Goal: Information Seeking & Learning: Learn about a topic

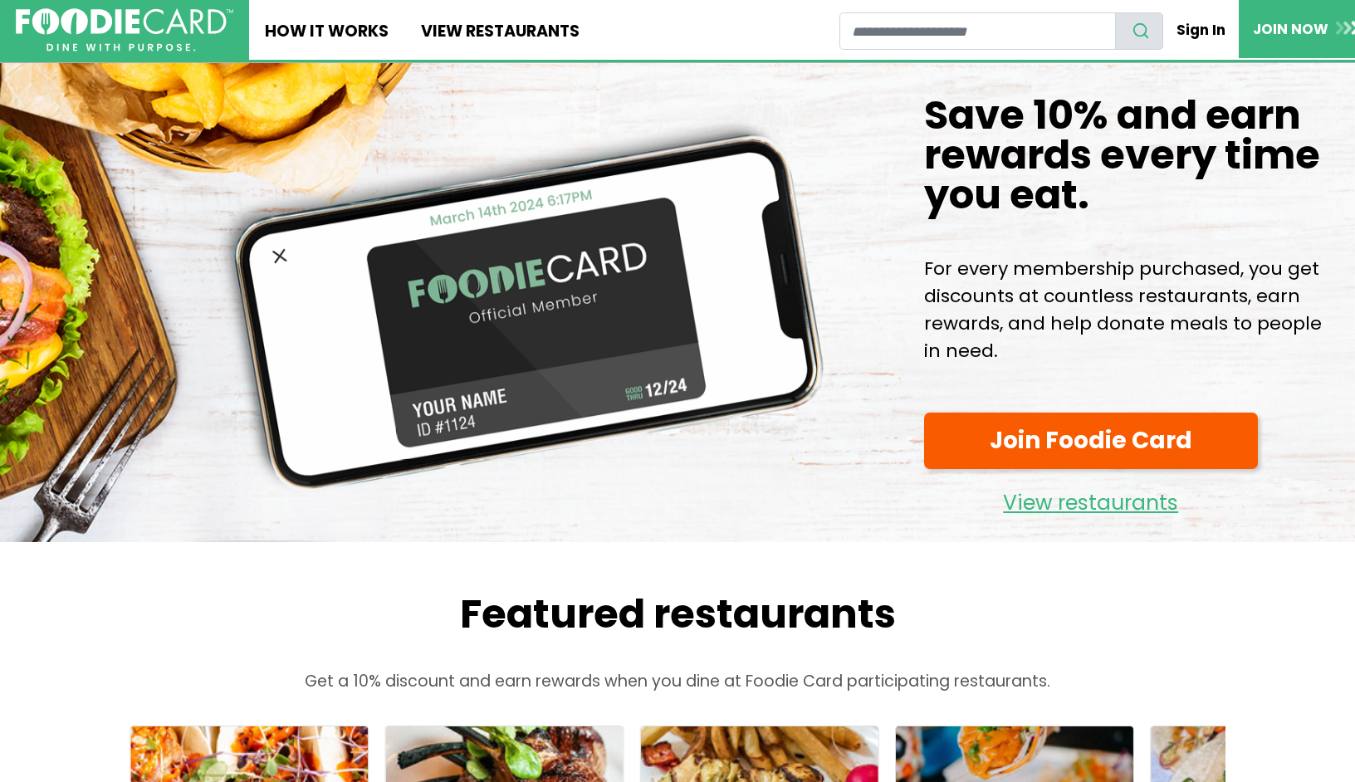
scroll to position [7, 0]
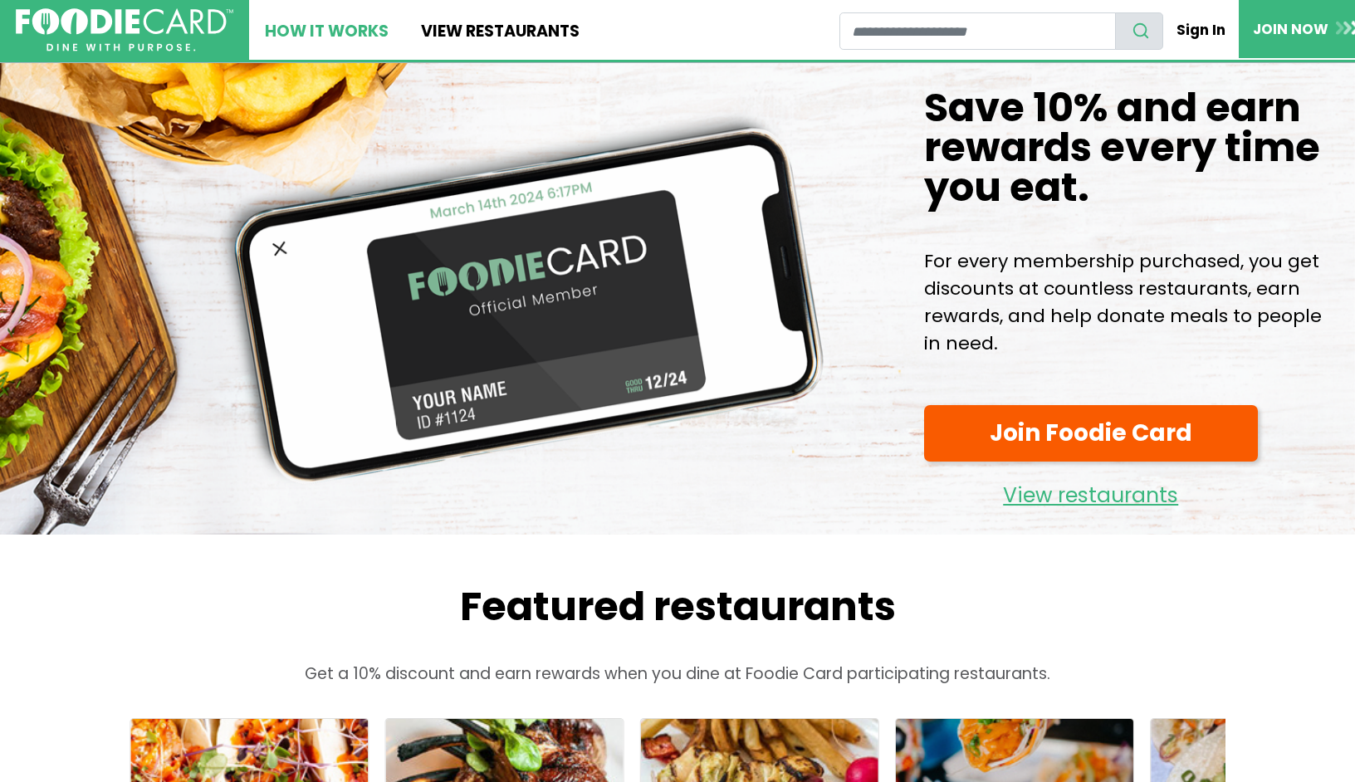
click at [355, 32] on link "How It Works" at bounding box center [326, 30] width 155 height 60
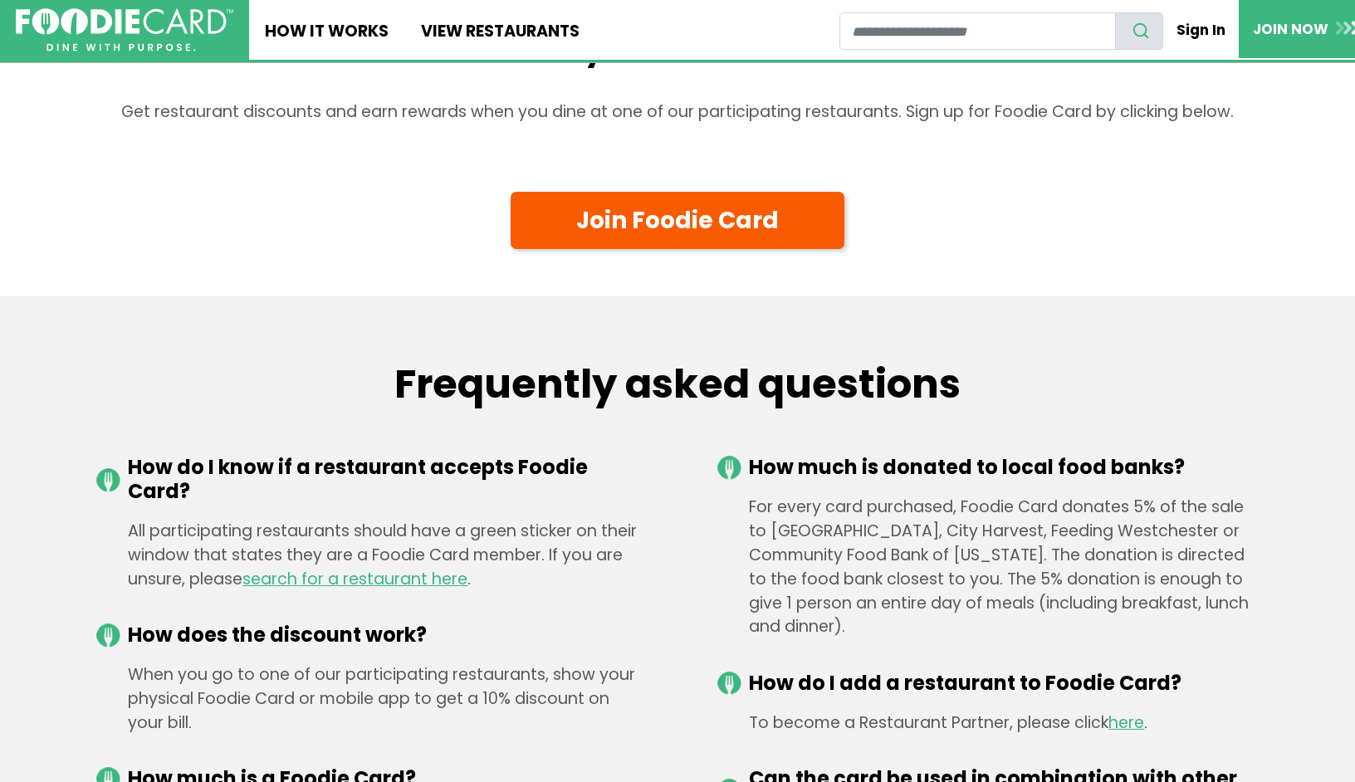
scroll to position [2152, 0]
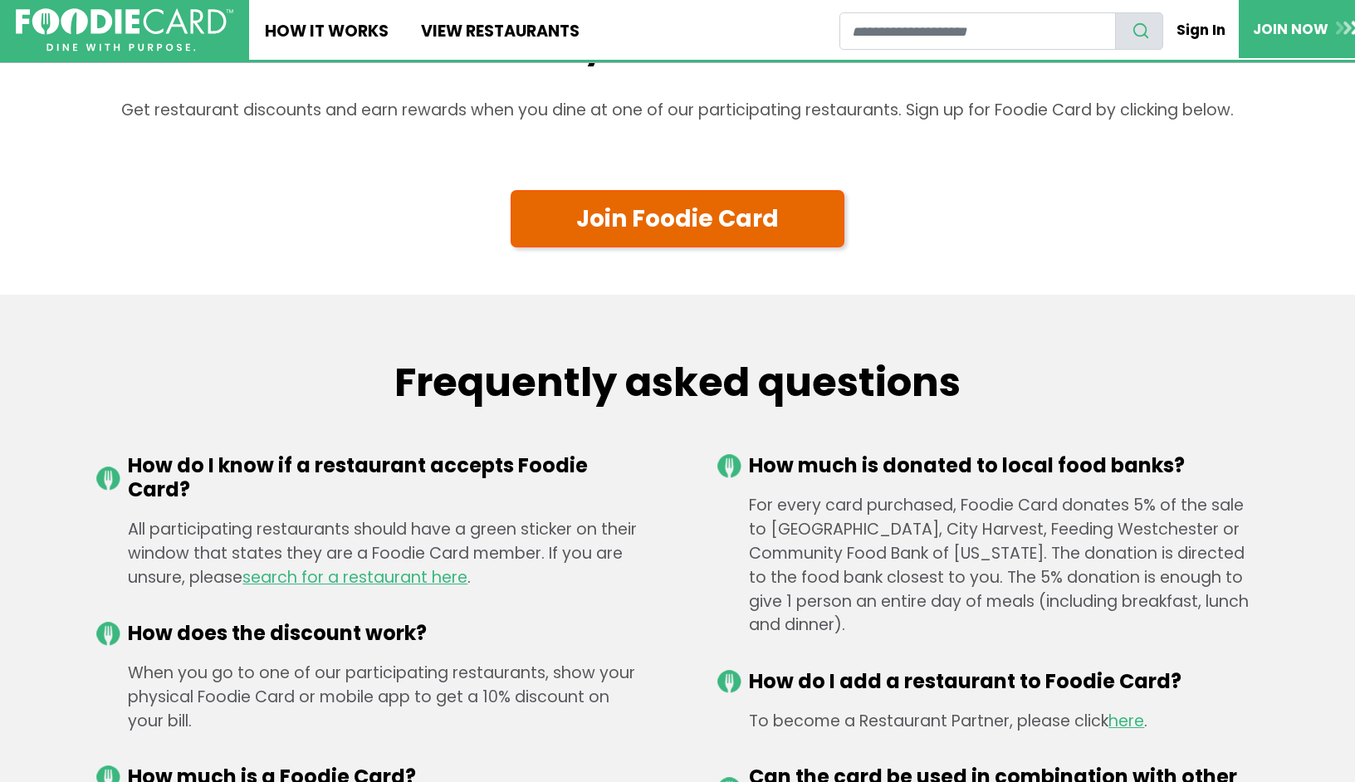
click at [670, 245] on link "Join Foodie Card" at bounding box center [678, 218] width 334 height 57
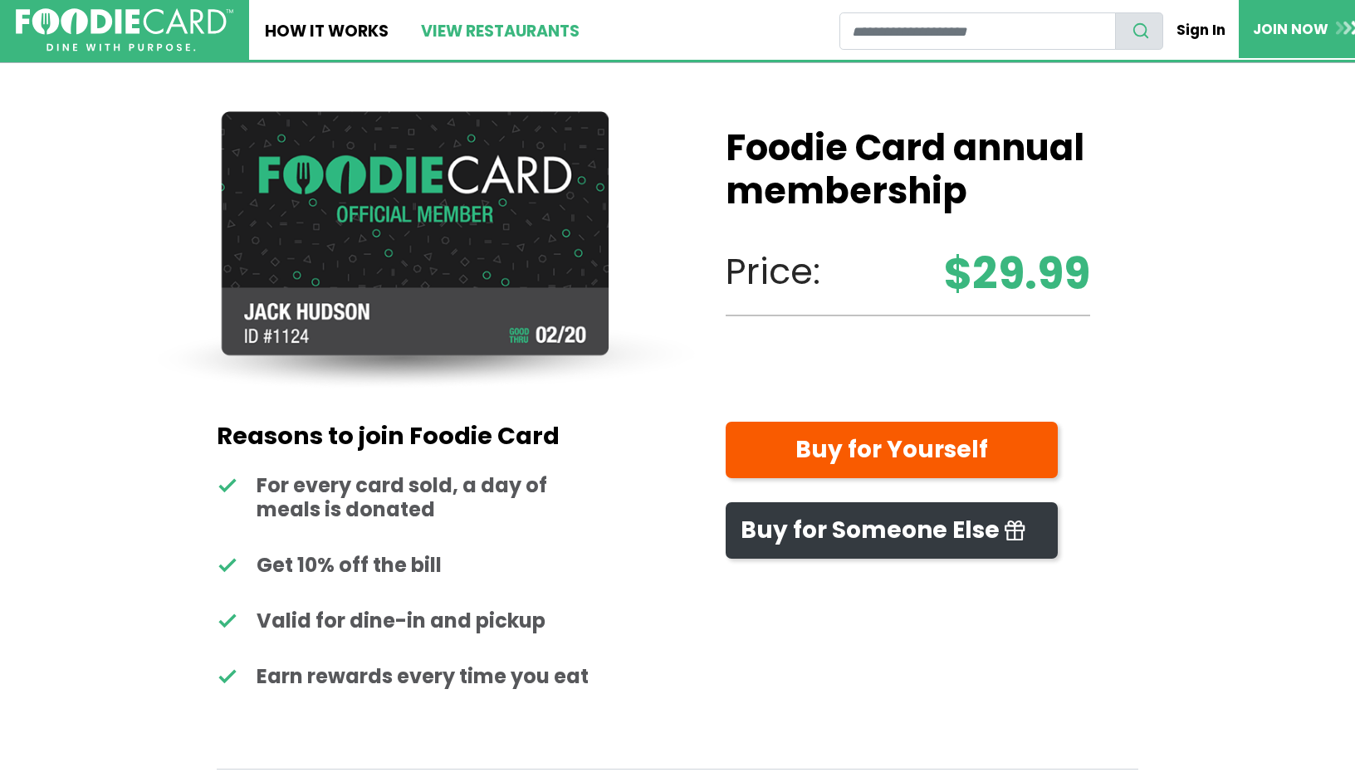
click at [479, 31] on link "View restaurants" at bounding box center [499, 30] width 190 height 60
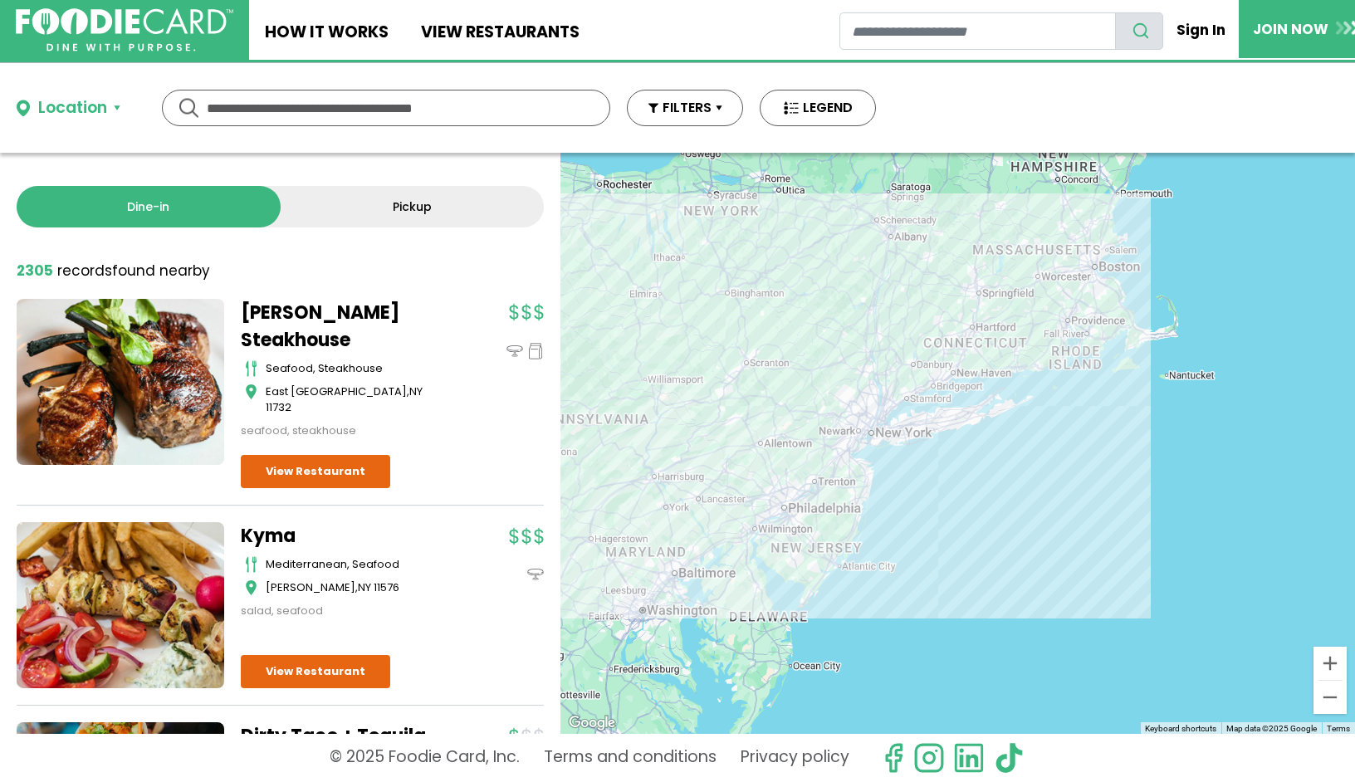
drag, startPoint x: 635, startPoint y: 534, endPoint x: 568, endPoint y: 514, distance: 70.1
click at [568, 514] on div at bounding box center [957, 443] width 795 height 581
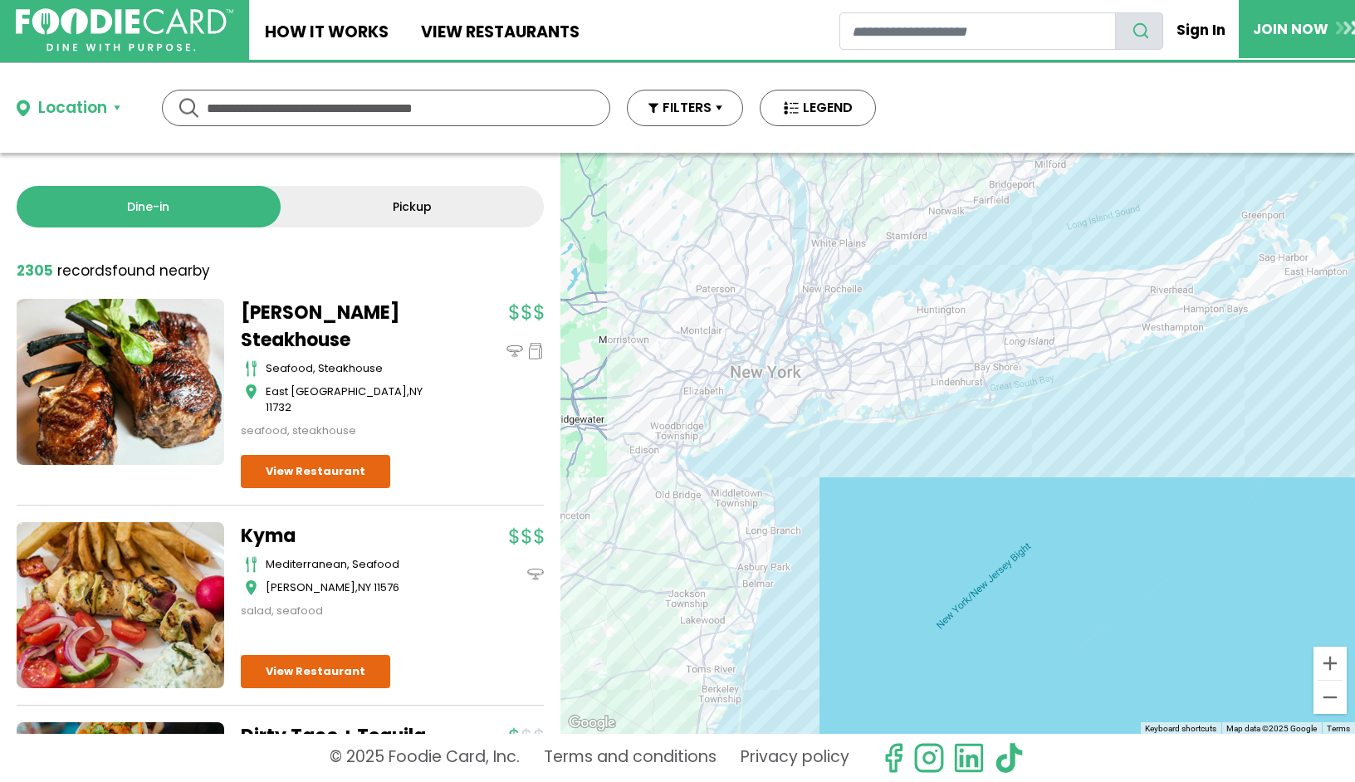
drag, startPoint x: 812, startPoint y: 483, endPoint x: 689, endPoint y: 581, distance: 157.2
click at [688, 581] on div at bounding box center [957, 443] width 795 height 581
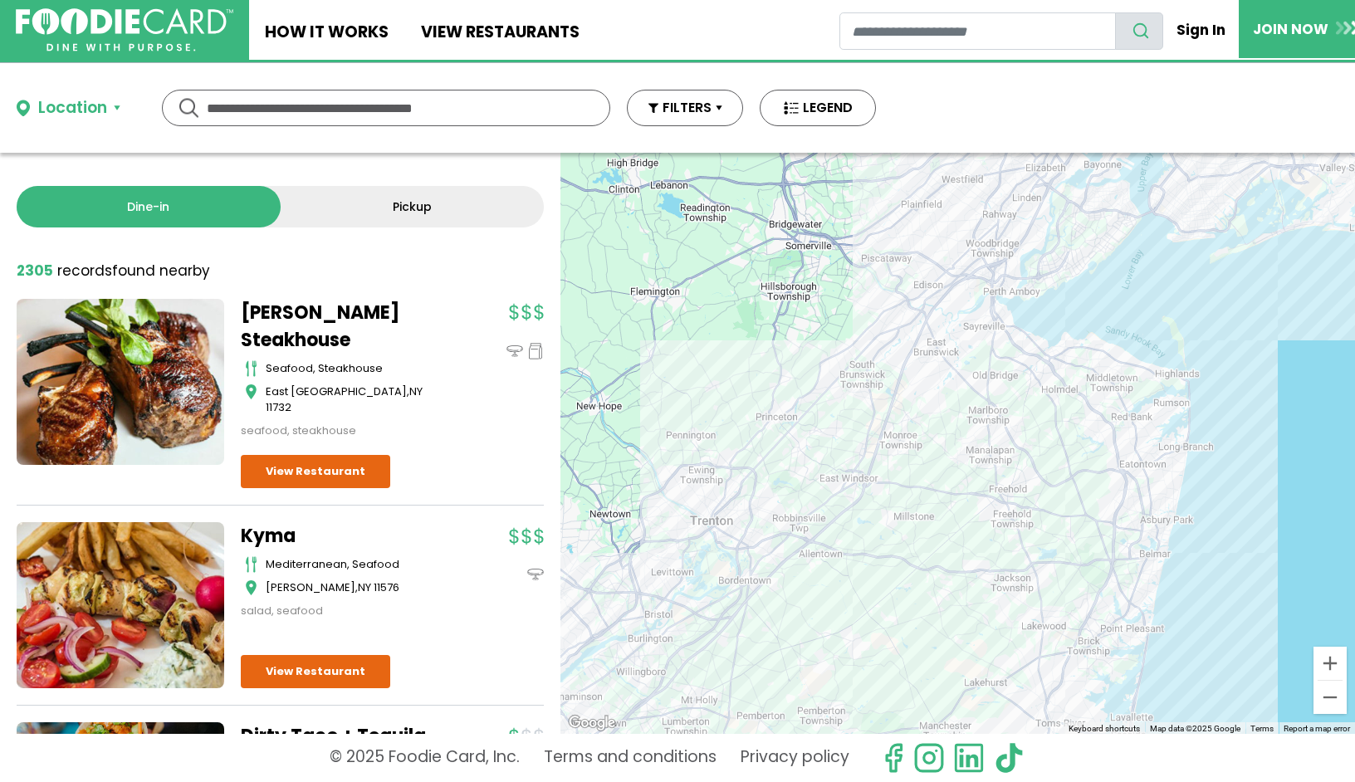
drag, startPoint x: 855, startPoint y: 409, endPoint x: 873, endPoint y: 511, distance: 104.4
click at [873, 511] on div at bounding box center [957, 443] width 795 height 581
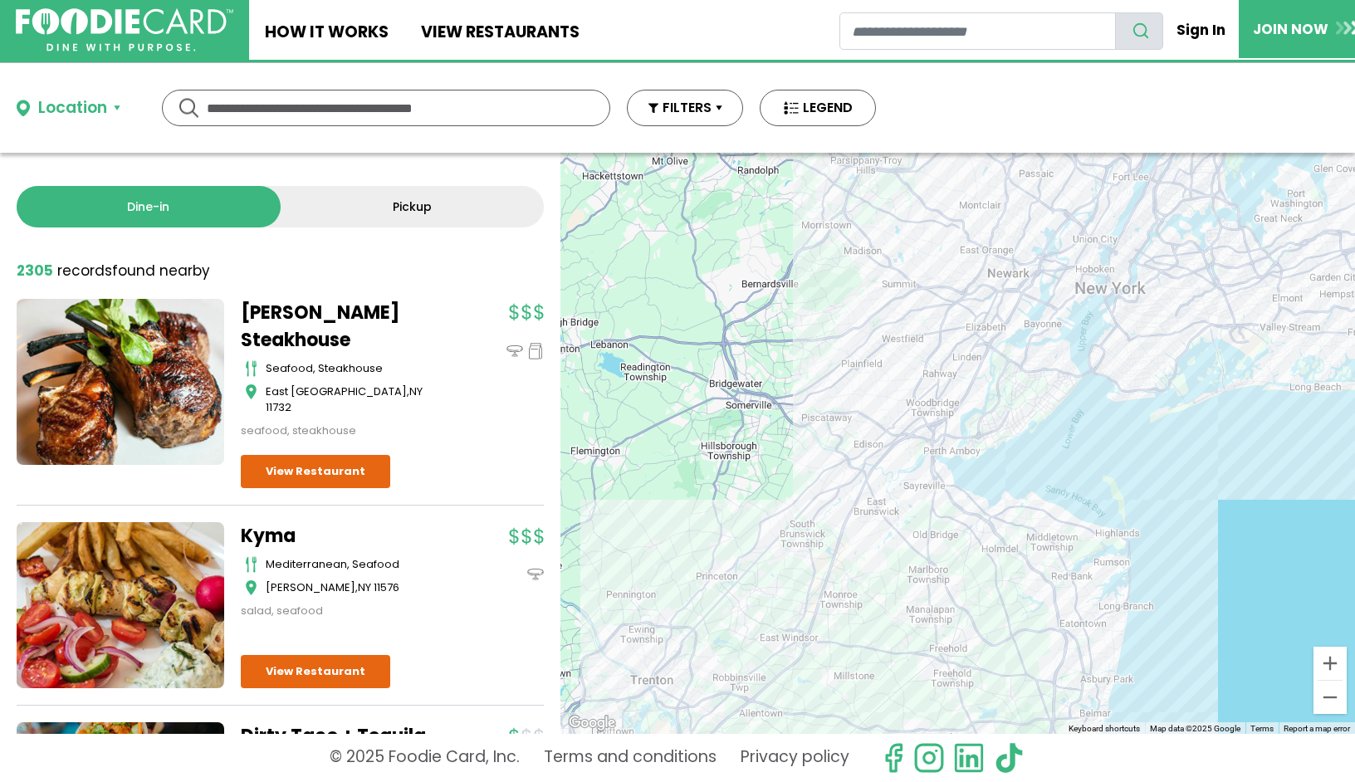
drag, startPoint x: 785, startPoint y: 376, endPoint x: 687, endPoint y: 469, distance: 135.1
click at [687, 468] on div at bounding box center [957, 443] width 795 height 581
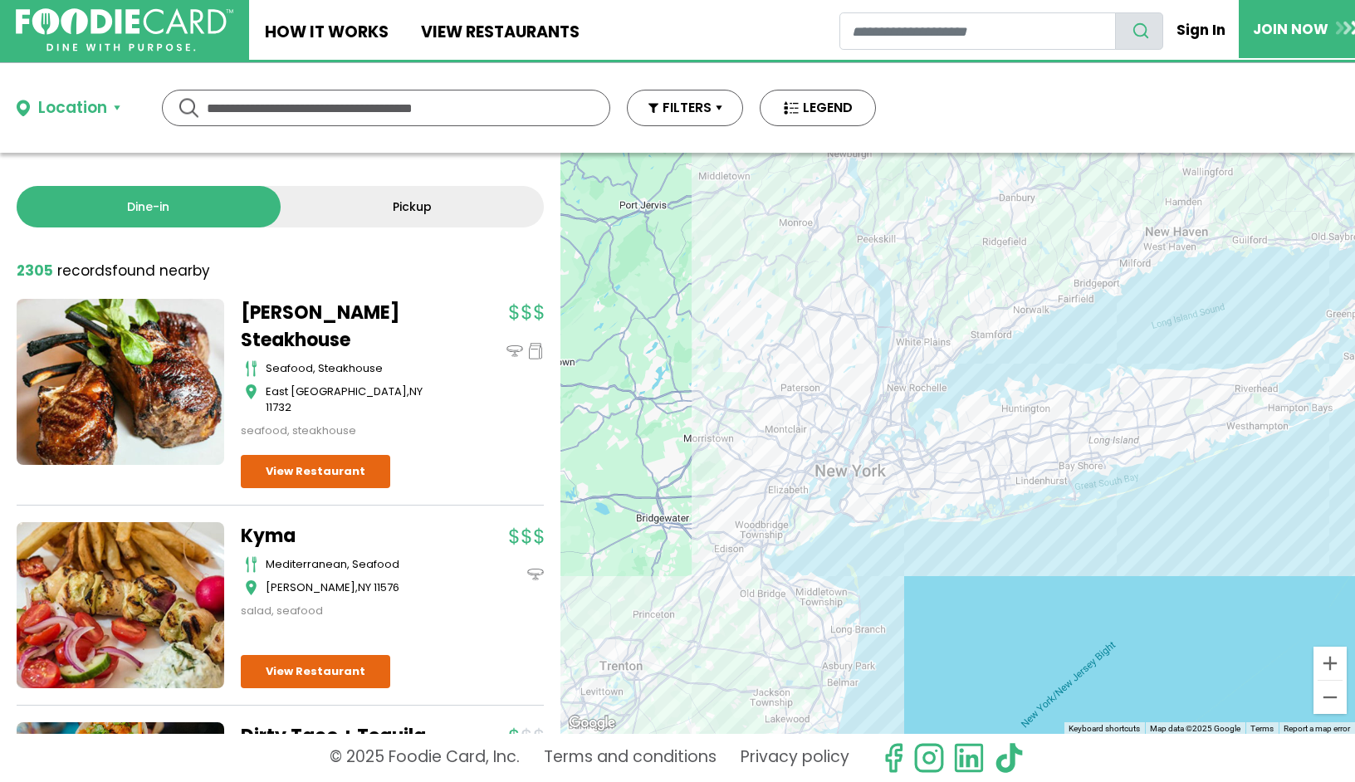
drag, startPoint x: 842, startPoint y: 407, endPoint x: 761, endPoint y: 468, distance: 102.0
click at [761, 468] on div at bounding box center [957, 443] width 795 height 581
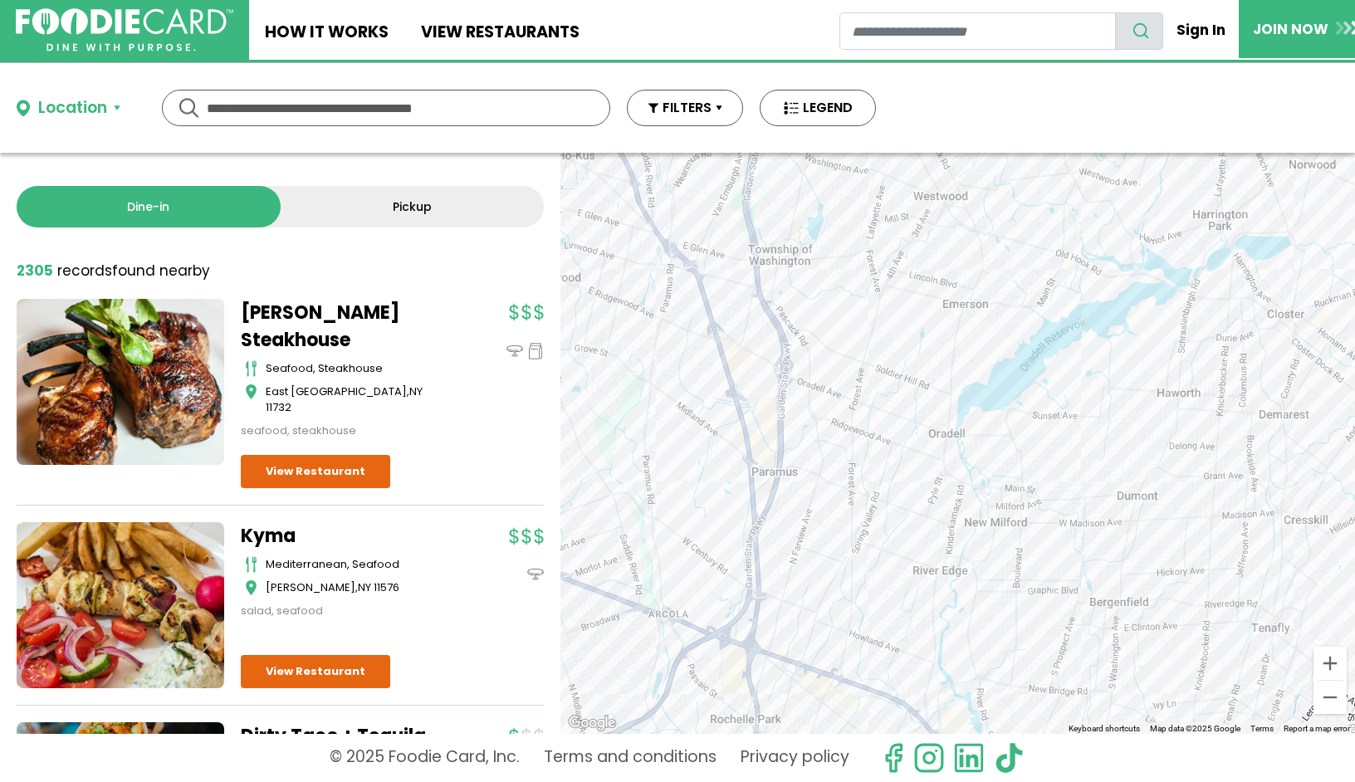
drag, startPoint x: 859, startPoint y: 389, endPoint x: 644, endPoint y: 315, distance: 226.6
click at [644, 316] on div at bounding box center [957, 443] width 795 height 581
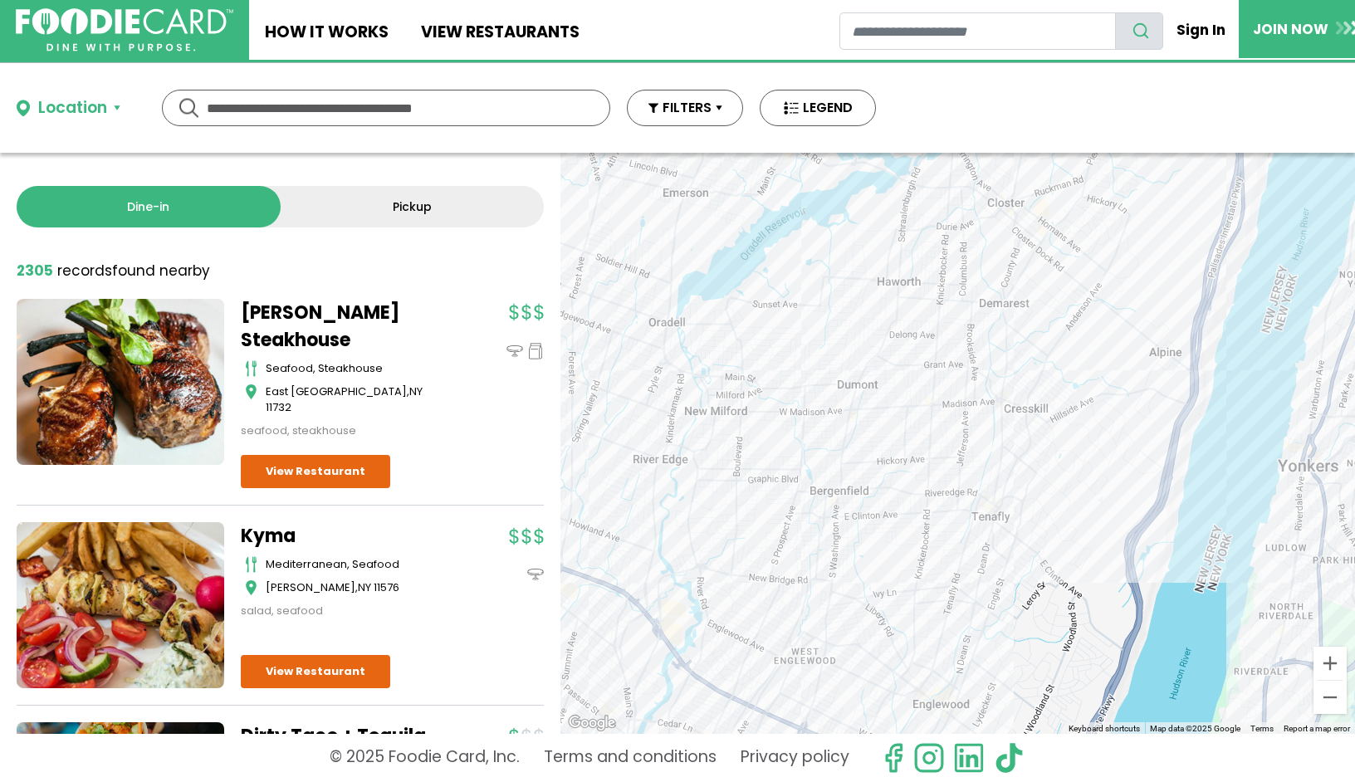
drag, startPoint x: 779, startPoint y: 413, endPoint x: 745, endPoint y: 379, distance: 48.1
click at [747, 384] on div at bounding box center [957, 443] width 795 height 581
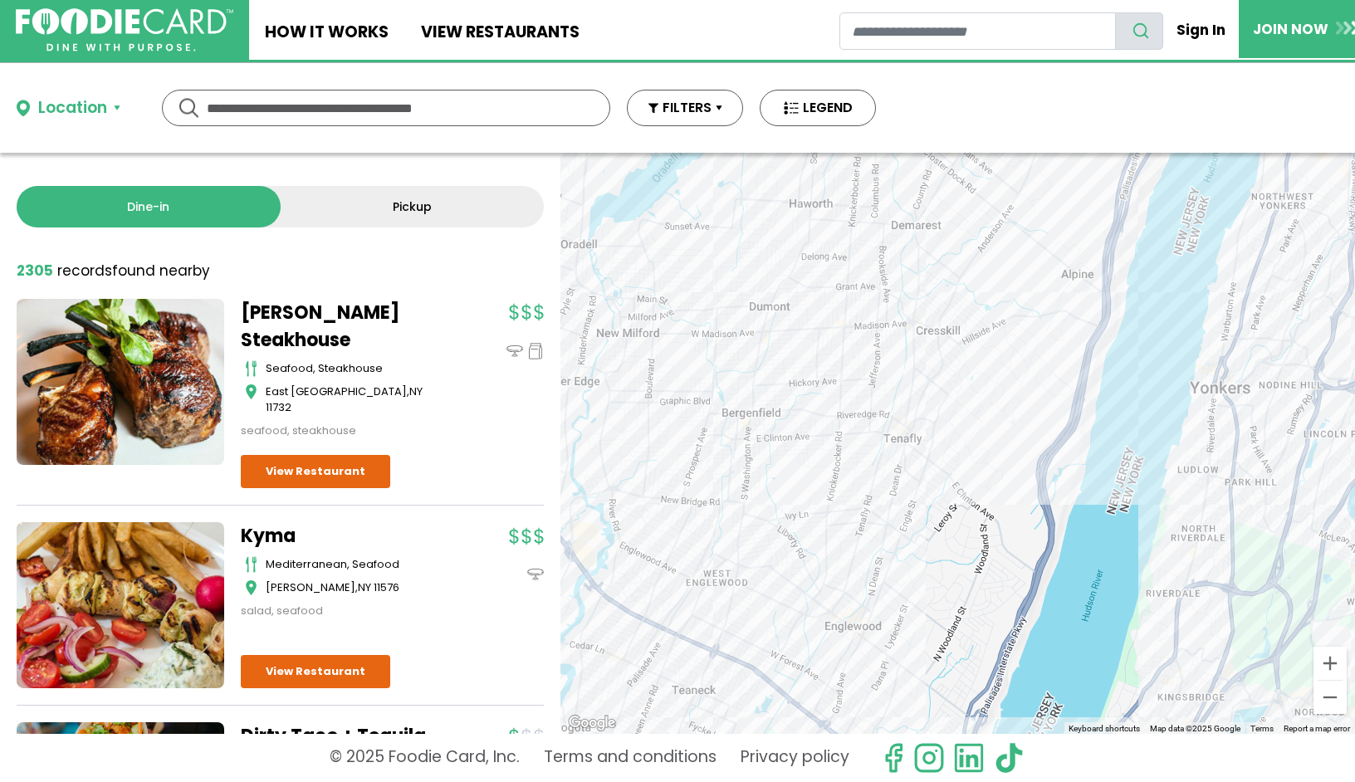
click at [766, 325] on div at bounding box center [957, 443] width 795 height 581
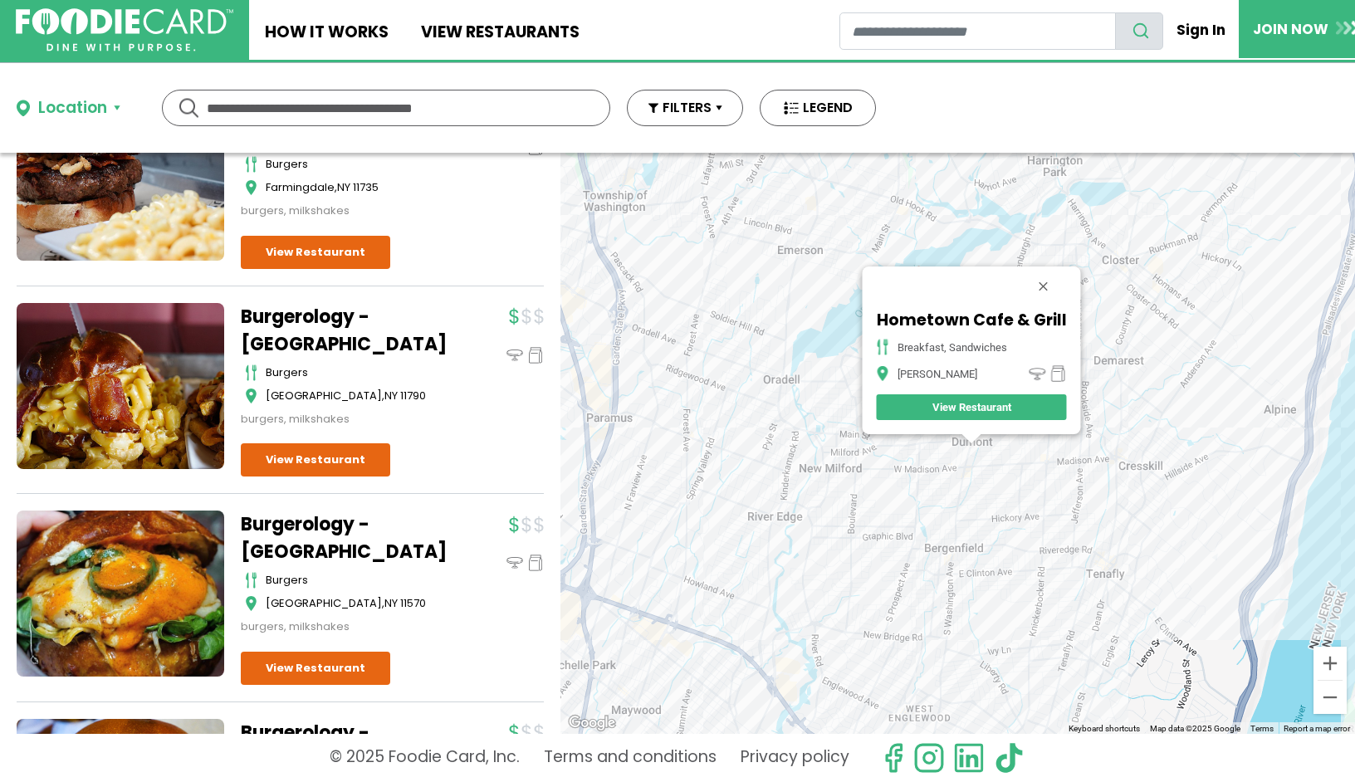
scroll to position [2367, 0]
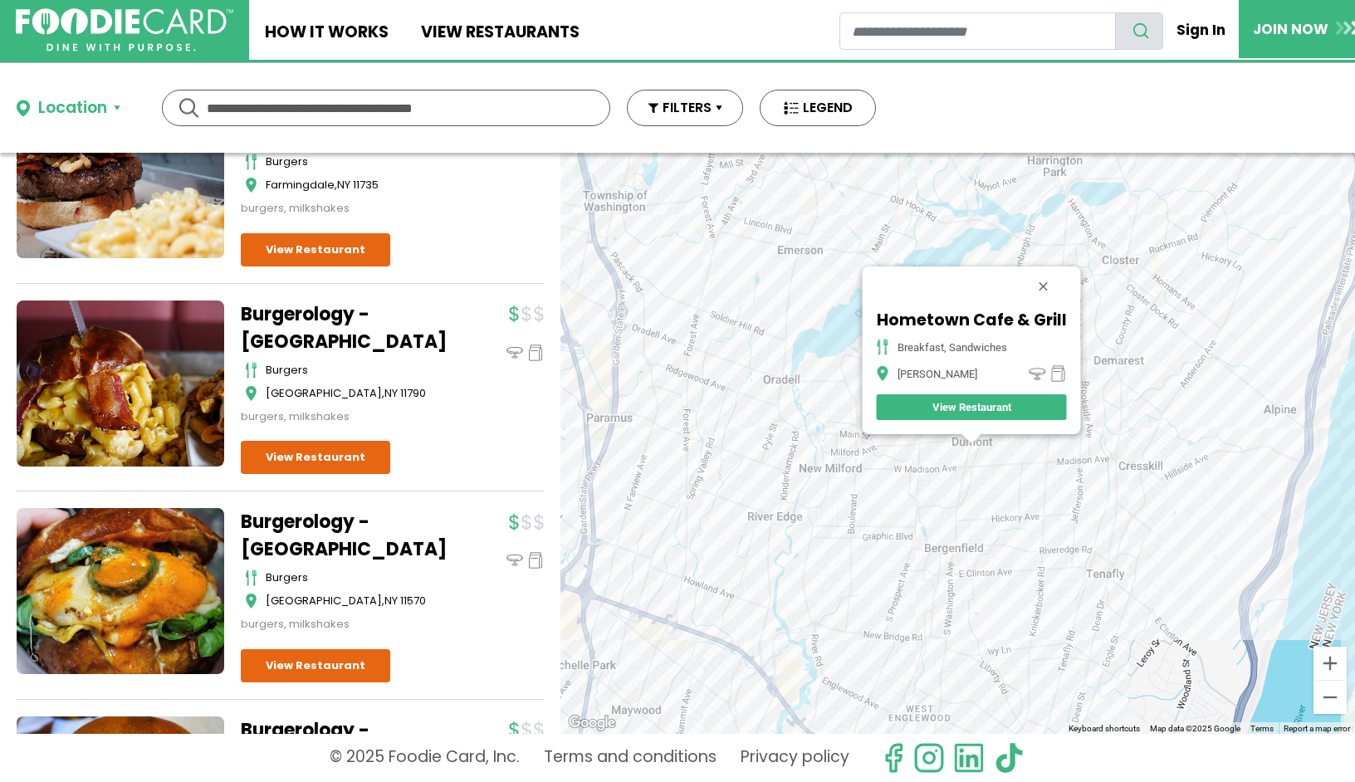
click at [1041, 288] on button "Close" at bounding box center [1043, 287] width 40 height 40
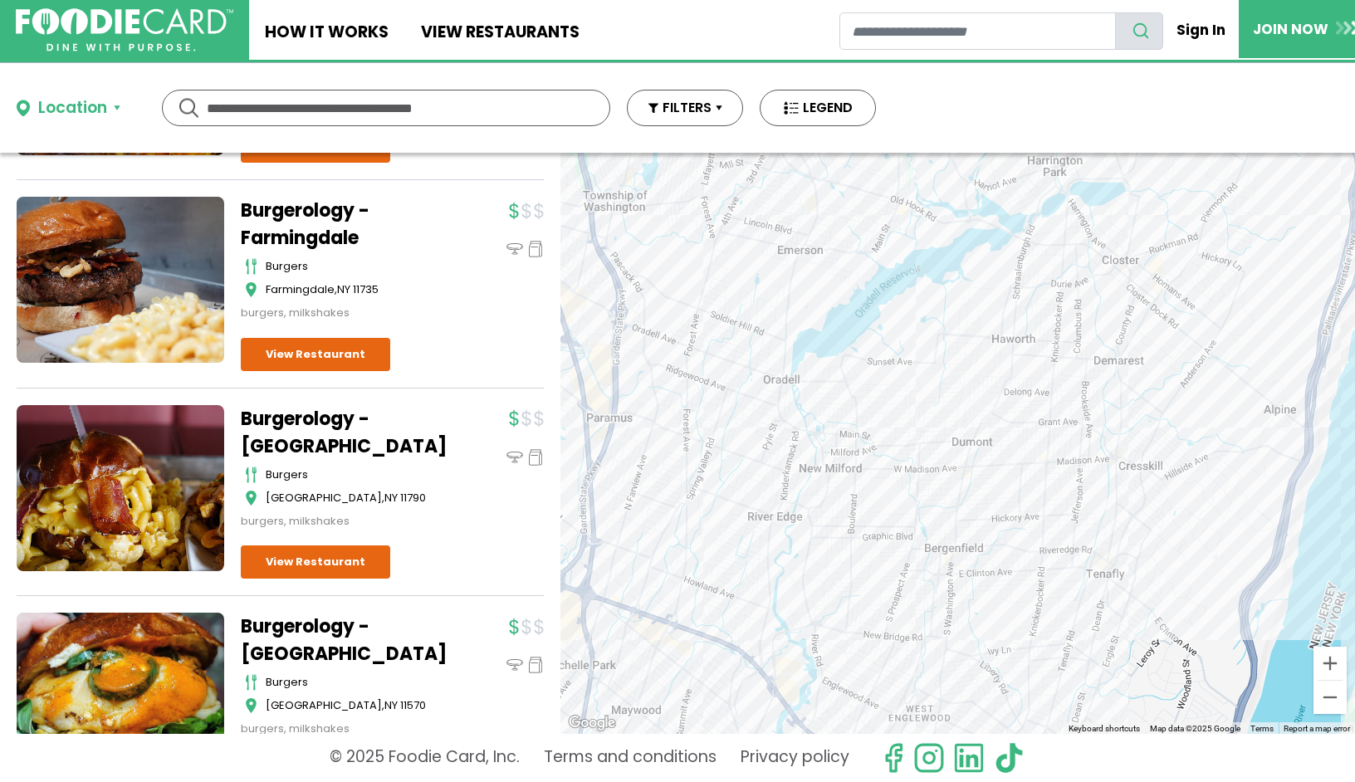
scroll to position [2233, 0]
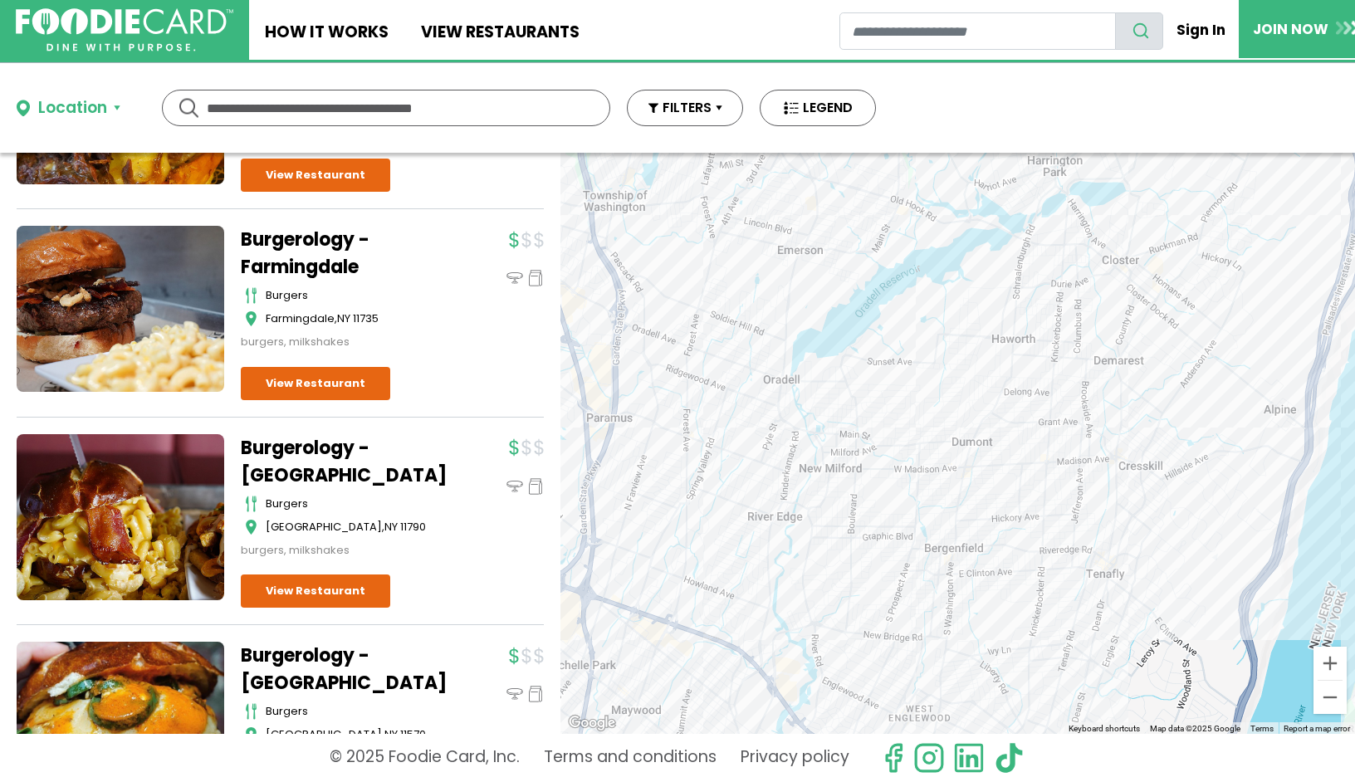
click at [93, 109] on div "Location" at bounding box center [72, 108] width 69 height 24
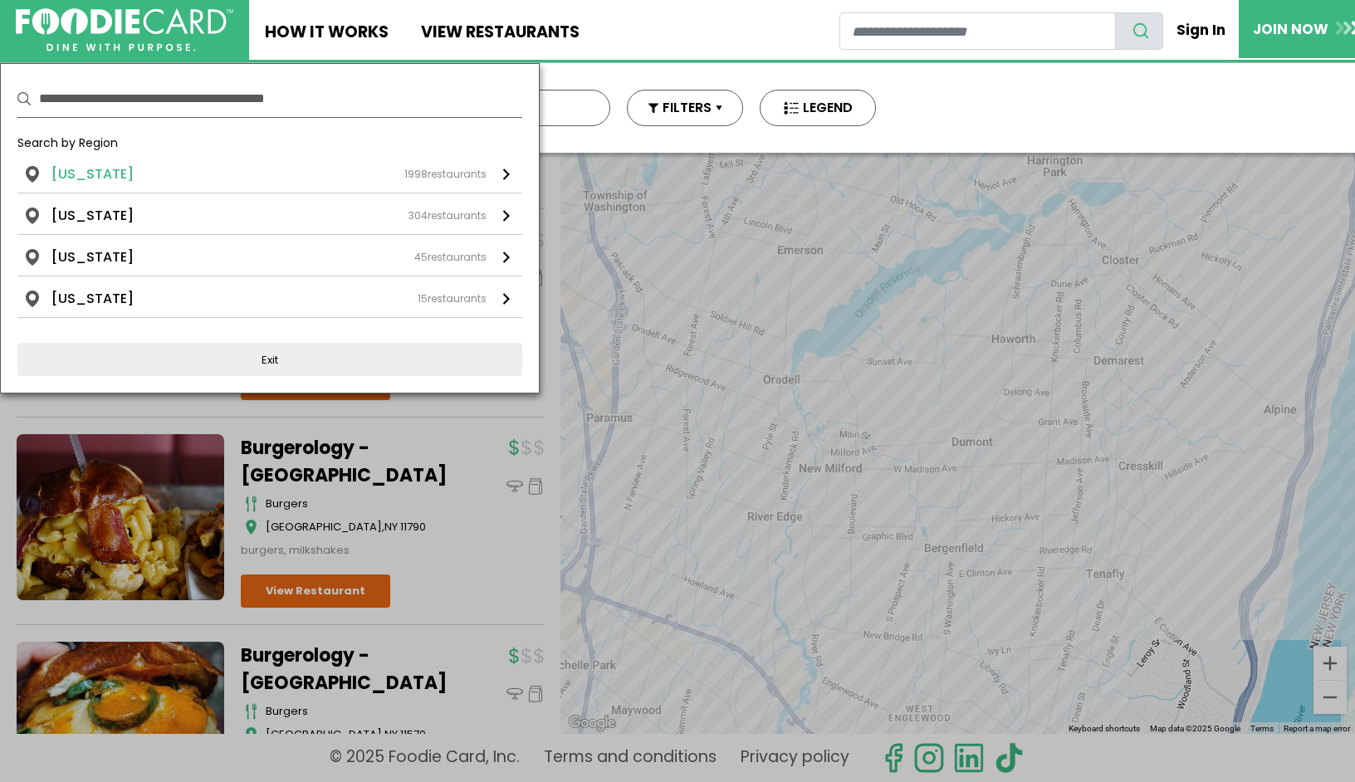
click at [421, 177] on span "1998" at bounding box center [415, 174] width 23 height 14
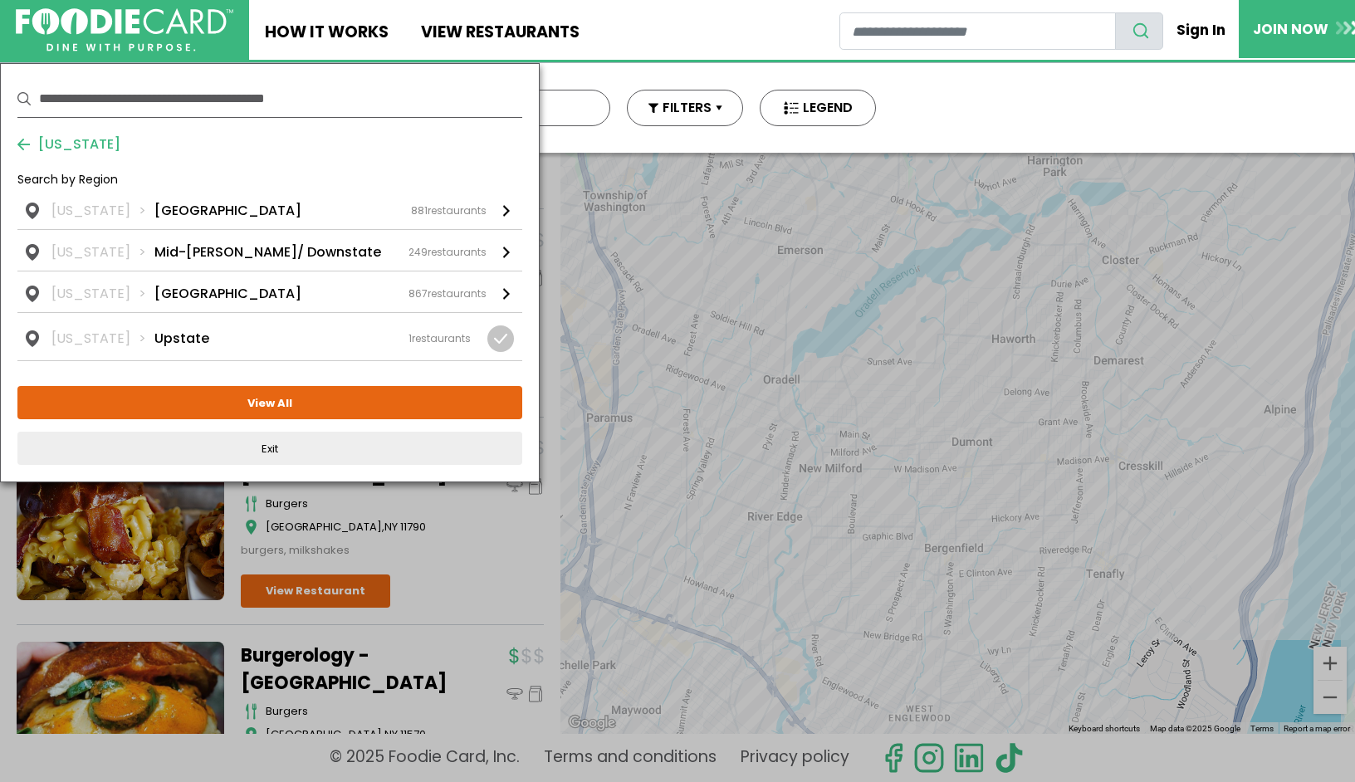
click at [1022, 116] on div "Location Use my current location Search by Region New York 1998 restaurants New…" at bounding box center [677, 108] width 1355 height 90
